Goal: Task Accomplishment & Management: Manage account settings

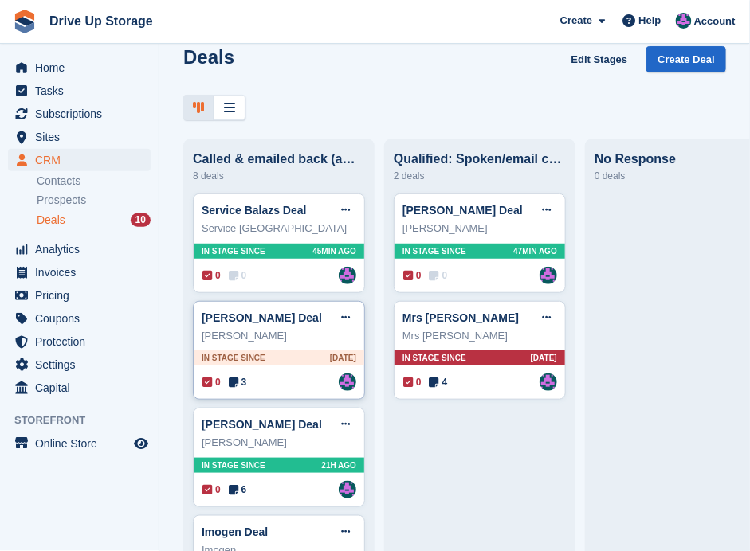
scroll to position [53, 0]
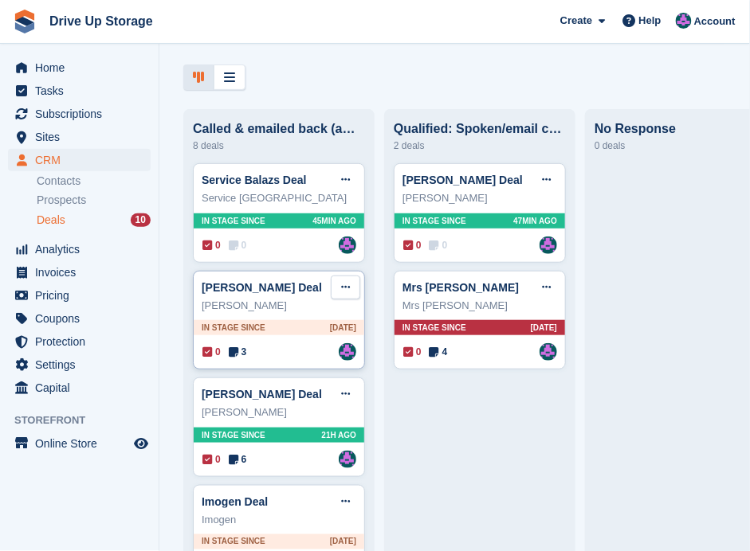
click at [340, 277] on button at bounding box center [345, 288] width 29 height 24
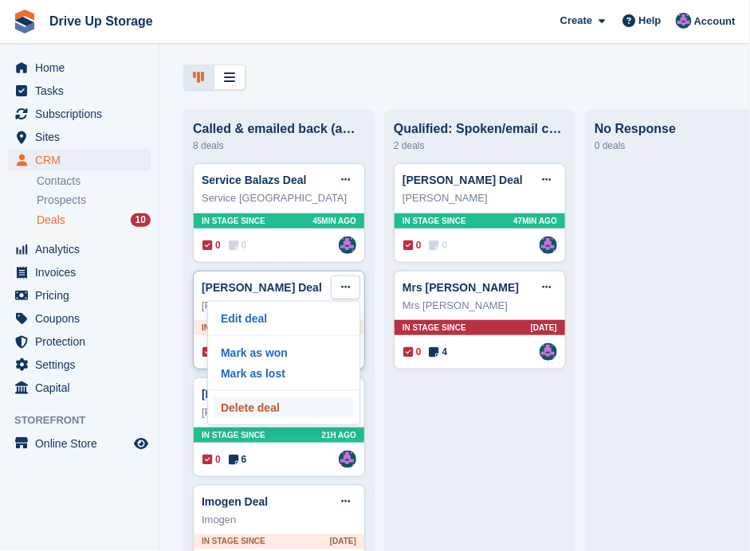
click at [292, 402] on p "Delete deal" at bounding box center [283, 408] width 139 height 21
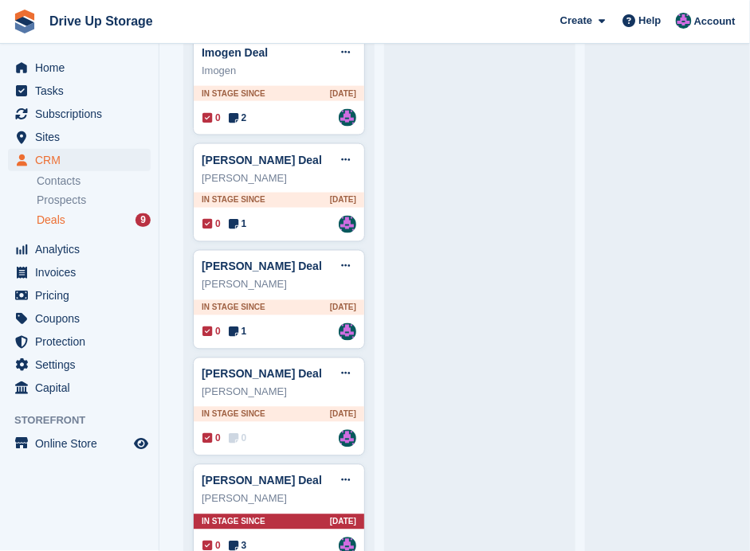
scroll to position [429, 0]
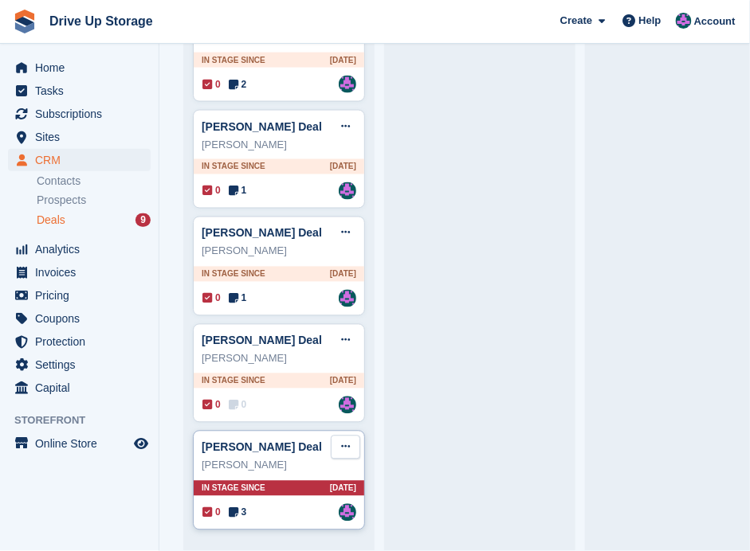
click at [346, 442] on icon at bounding box center [345, 447] width 9 height 10
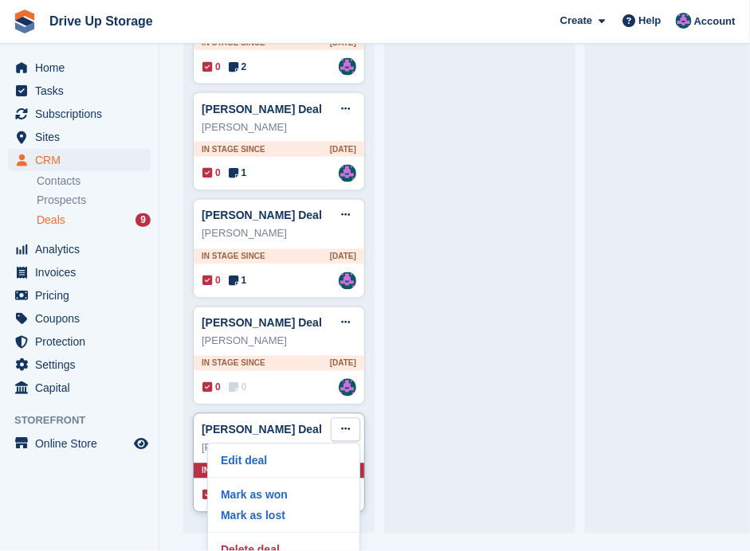
scroll to position [33, 0]
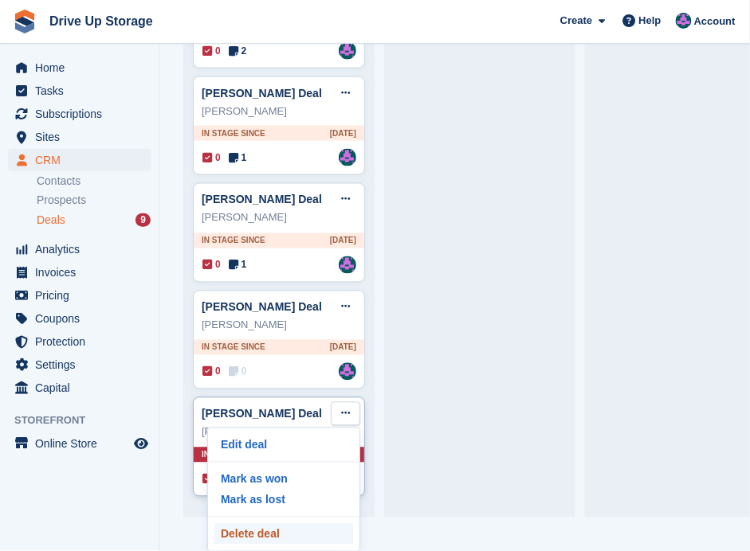
click at [268, 532] on p "Delete deal" at bounding box center [283, 534] width 139 height 21
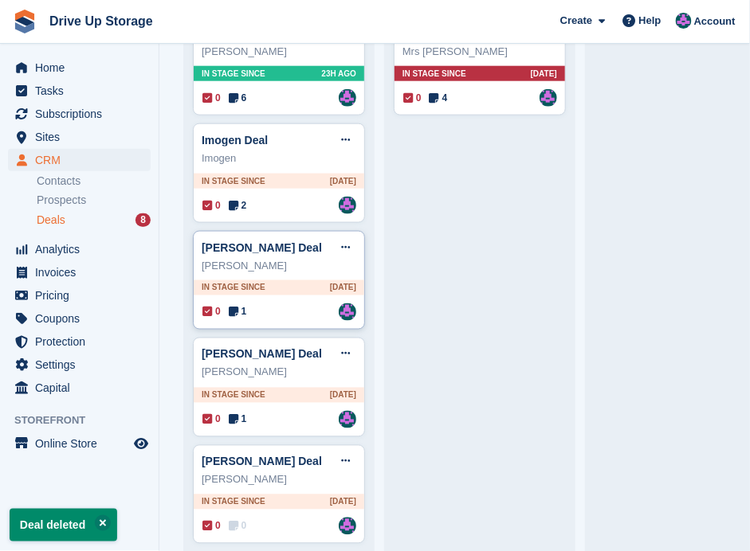
scroll to position [323, 0]
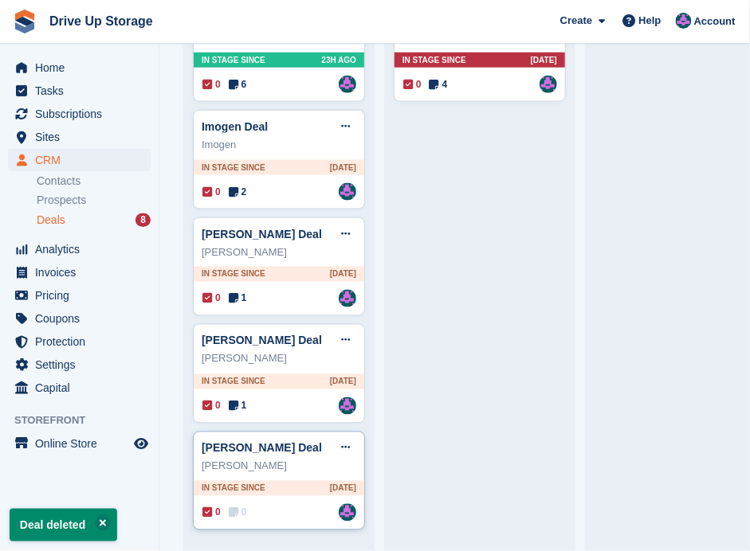
click at [283, 493] on div "[PERSON_NAME] Deal Edit deal [PERSON_NAME] as won [PERSON_NAME] as lost Delete …" at bounding box center [279, 482] width 172 height 100
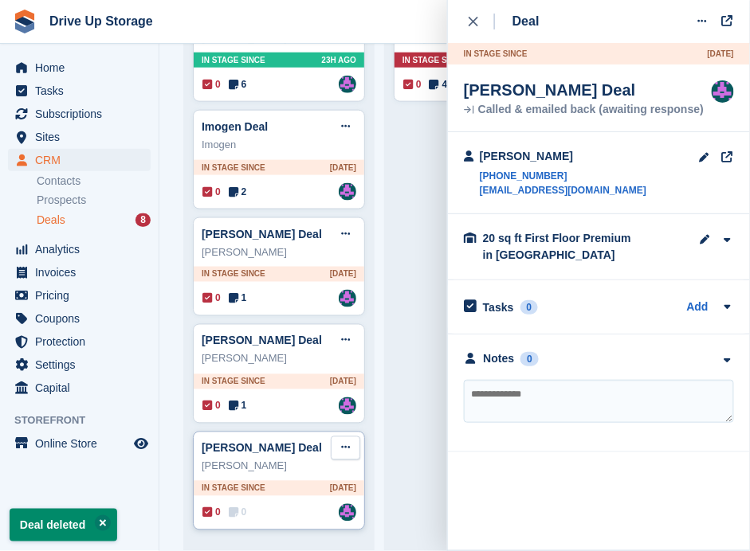
click at [355, 440] on button at bounding box center [345, 449] width 29 height 24
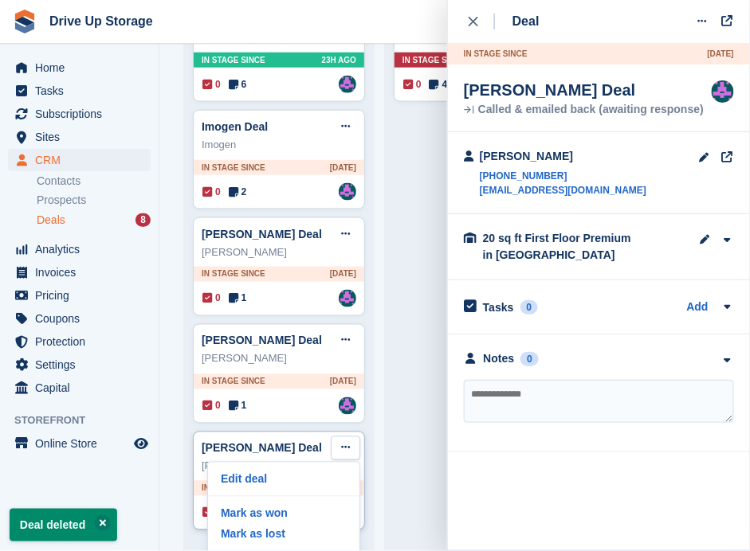
scroll to position [33, 0]
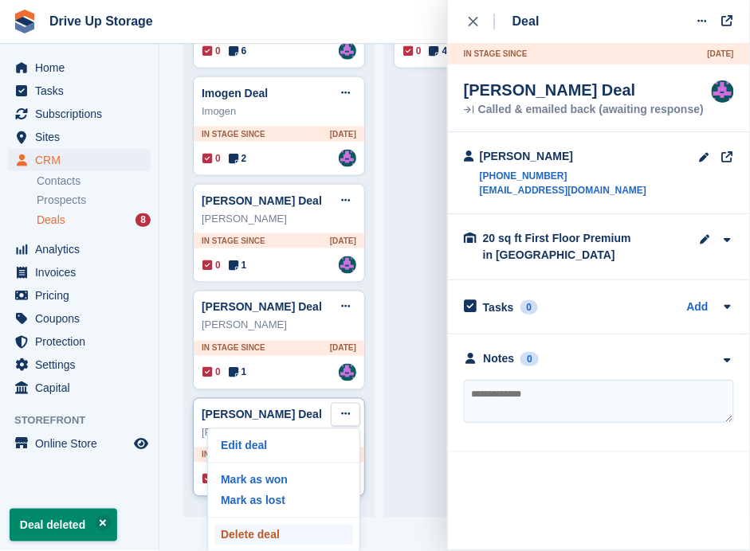
click at [267, 531] on p "Delete deal" at bounding box center [283, 535] width 139 height 21
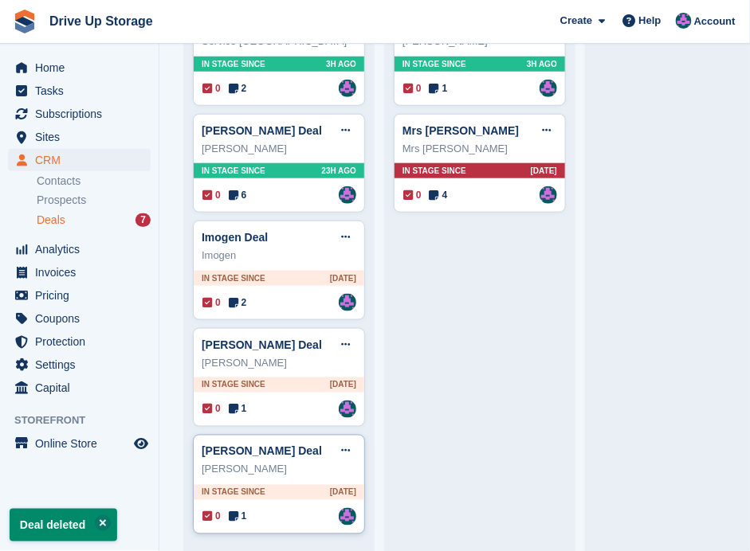
scroll to position [217, 0]
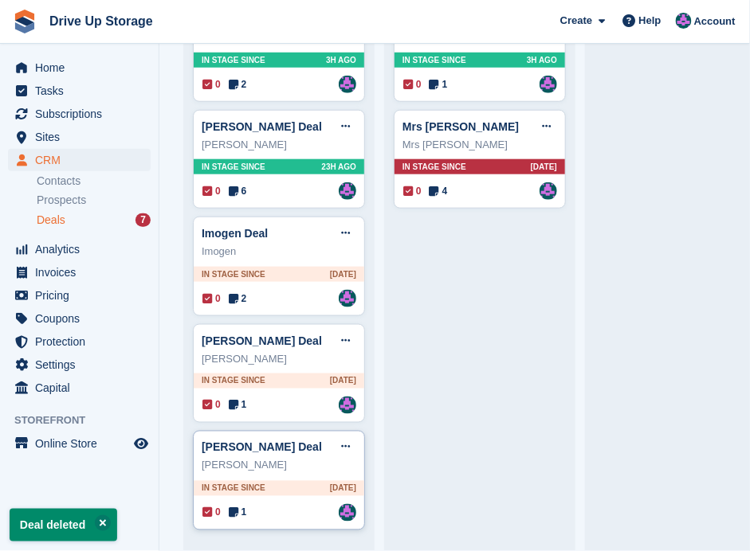
click at [292, 507] on div "0 1 Assigned to [PERSON_NAME]" at bounding box center [279, 513] width 154 height 18
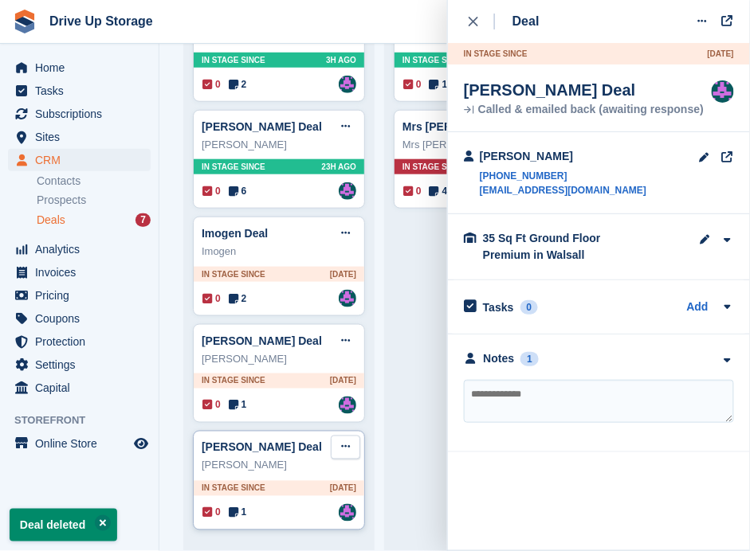
click at [351, 442] on button at bounding box center [345, 448] width 29 height 24
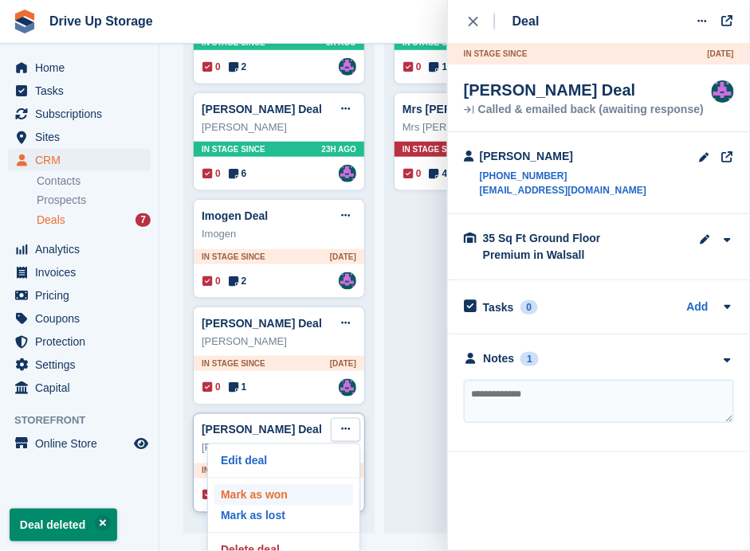
scroll to position [33, 0]
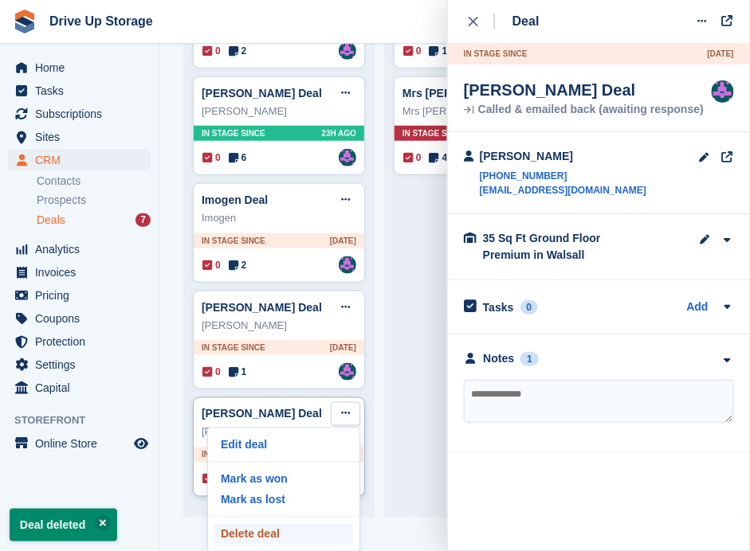
click at [284, 527] on p "Delete deal" at bounding box center [283, 534] width 139 height 21
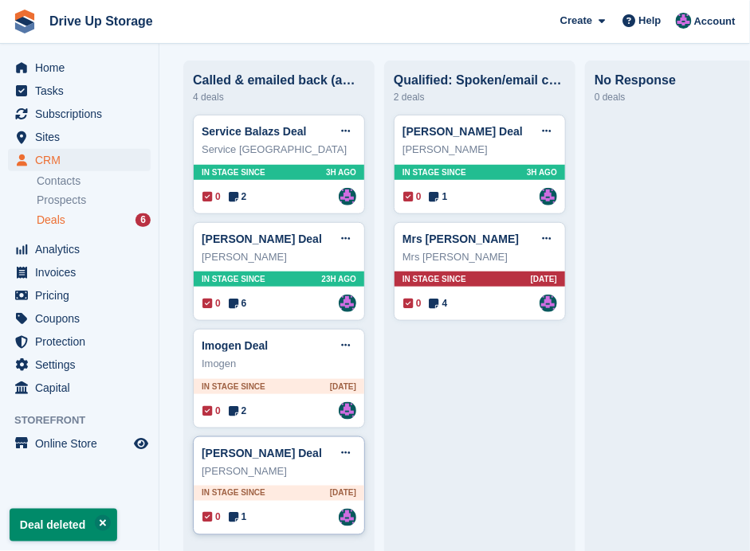
scroll to position [112, 0]
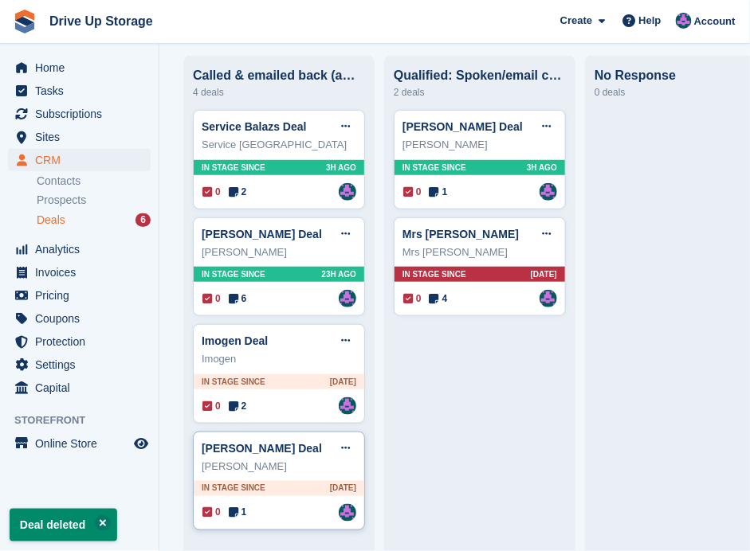
click at [292, 459] on div "[PERSON_NAME]" at bounding box center [279, 467] width 155 height 16
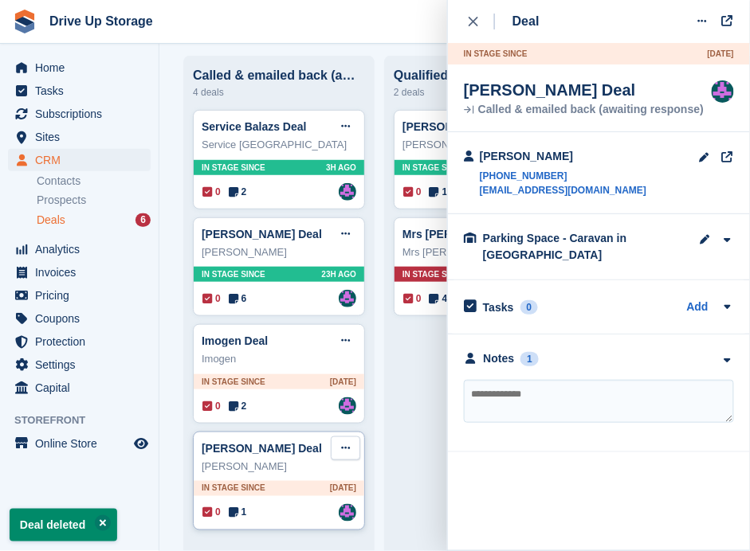
click at [347, 443] on icon at bounding box center [345, 448] width 9 height 10
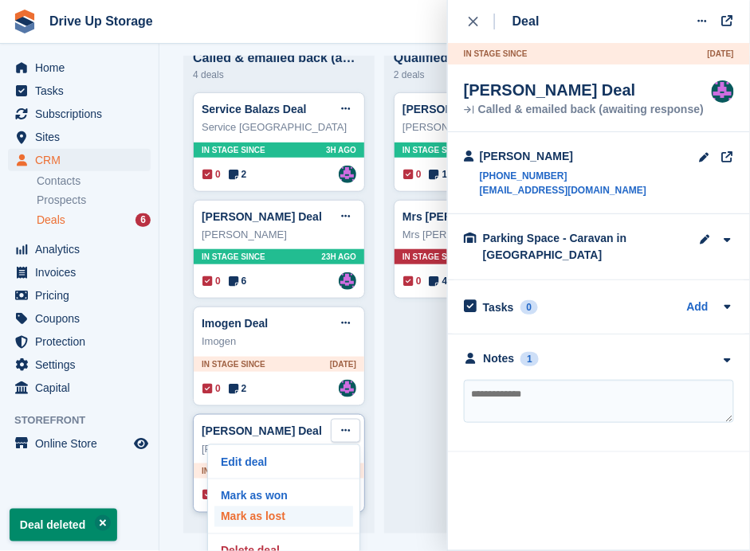
scroll to position [34, 0]
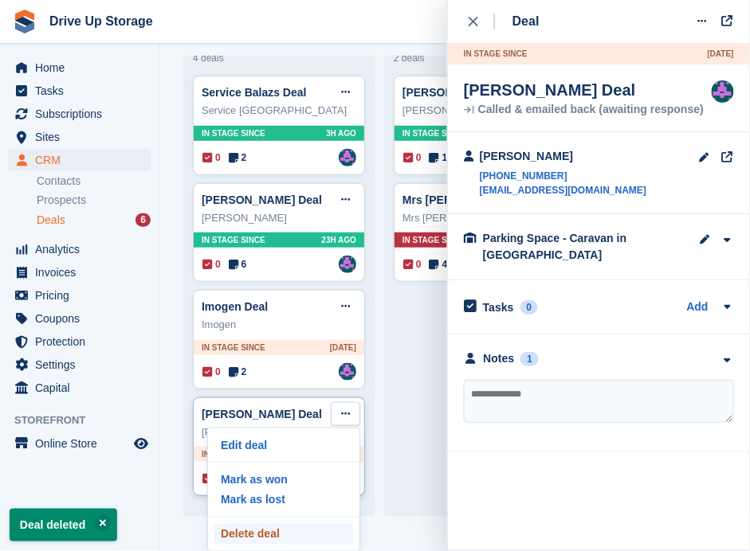
click at [264, 528] on p "Delete deal" at bounding box center [283, 534] width 139 height 21
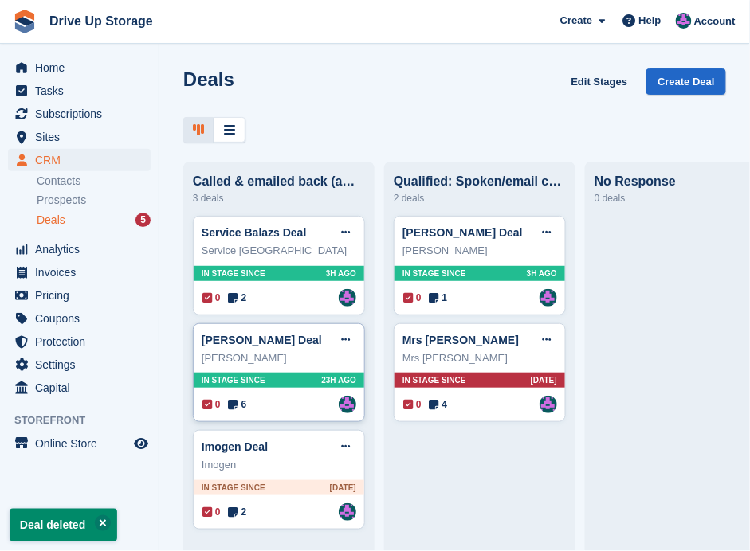
scroll to position [6, 0]
click at [259, 457] on div "Imogen" at bounding box center [279, 465] width 155 height 16
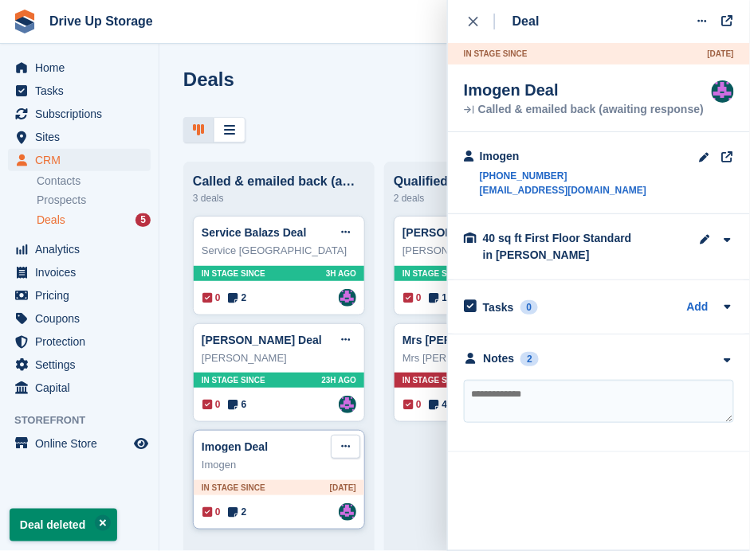
click at [347, 441] on icon at bounding box center [345, 446] width 9 height 10
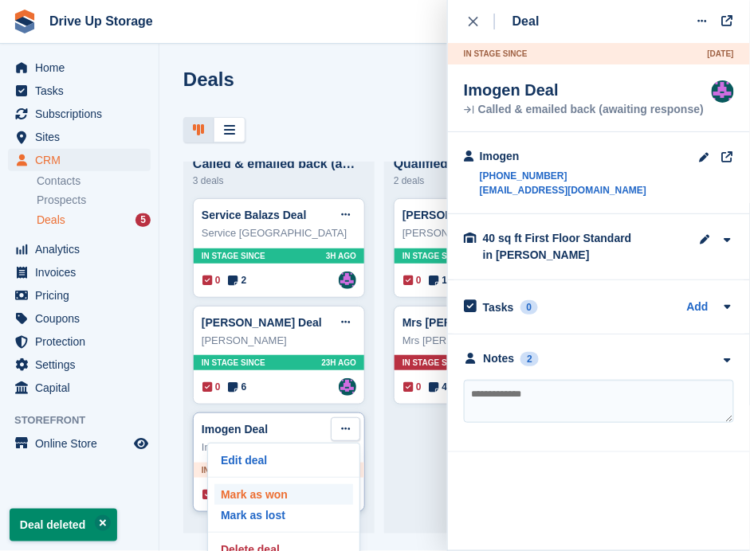
scroll to position [33, 0]
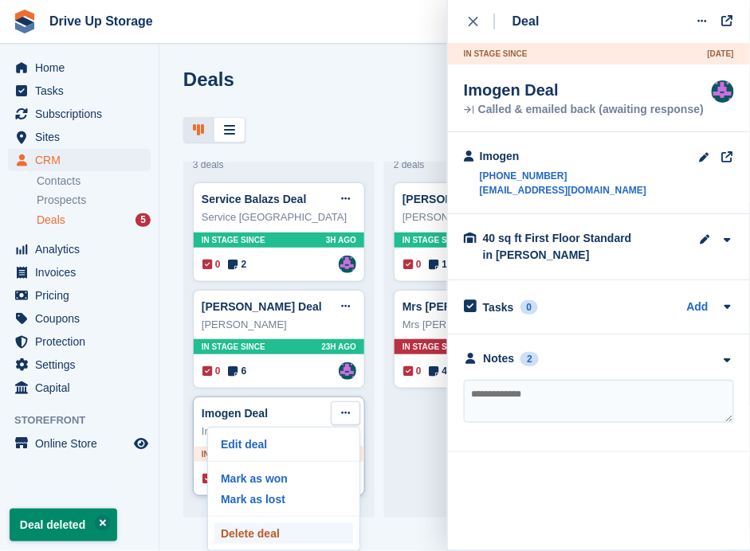
click at [275, 531] on p "Delete deal" at bounding box center [283, 533] width 139 height 21
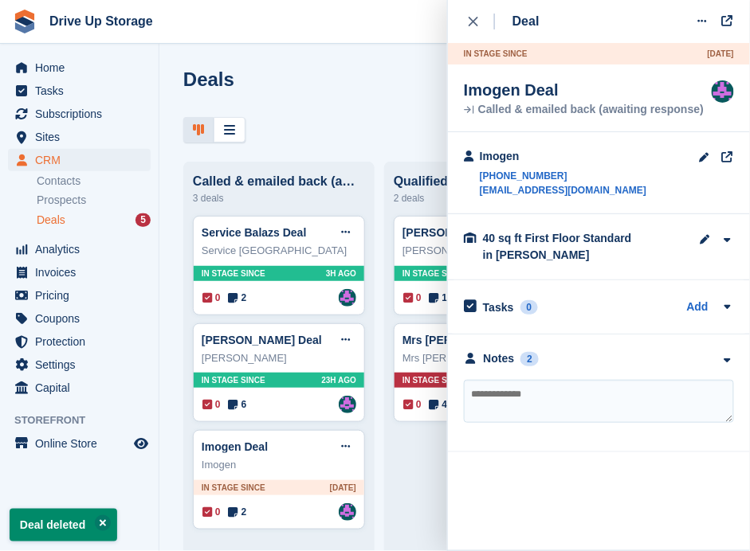
scroll to position [0, 0]
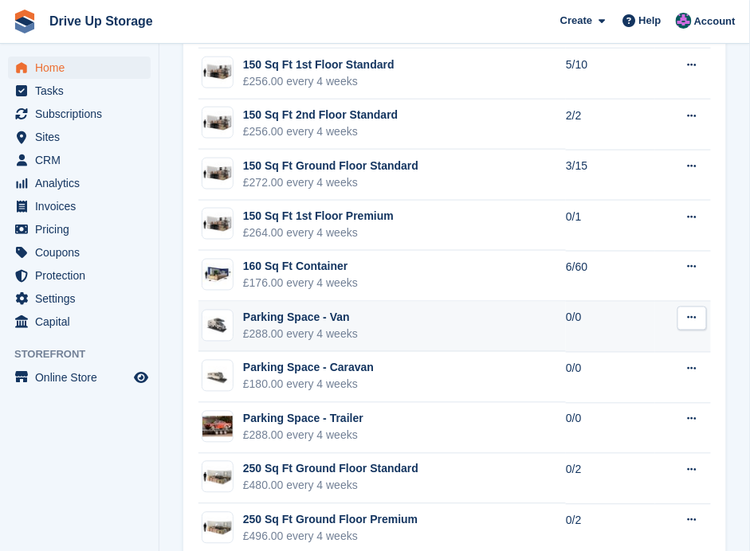
scroll to position [2708, 0]
